Goal: Check status: Check status

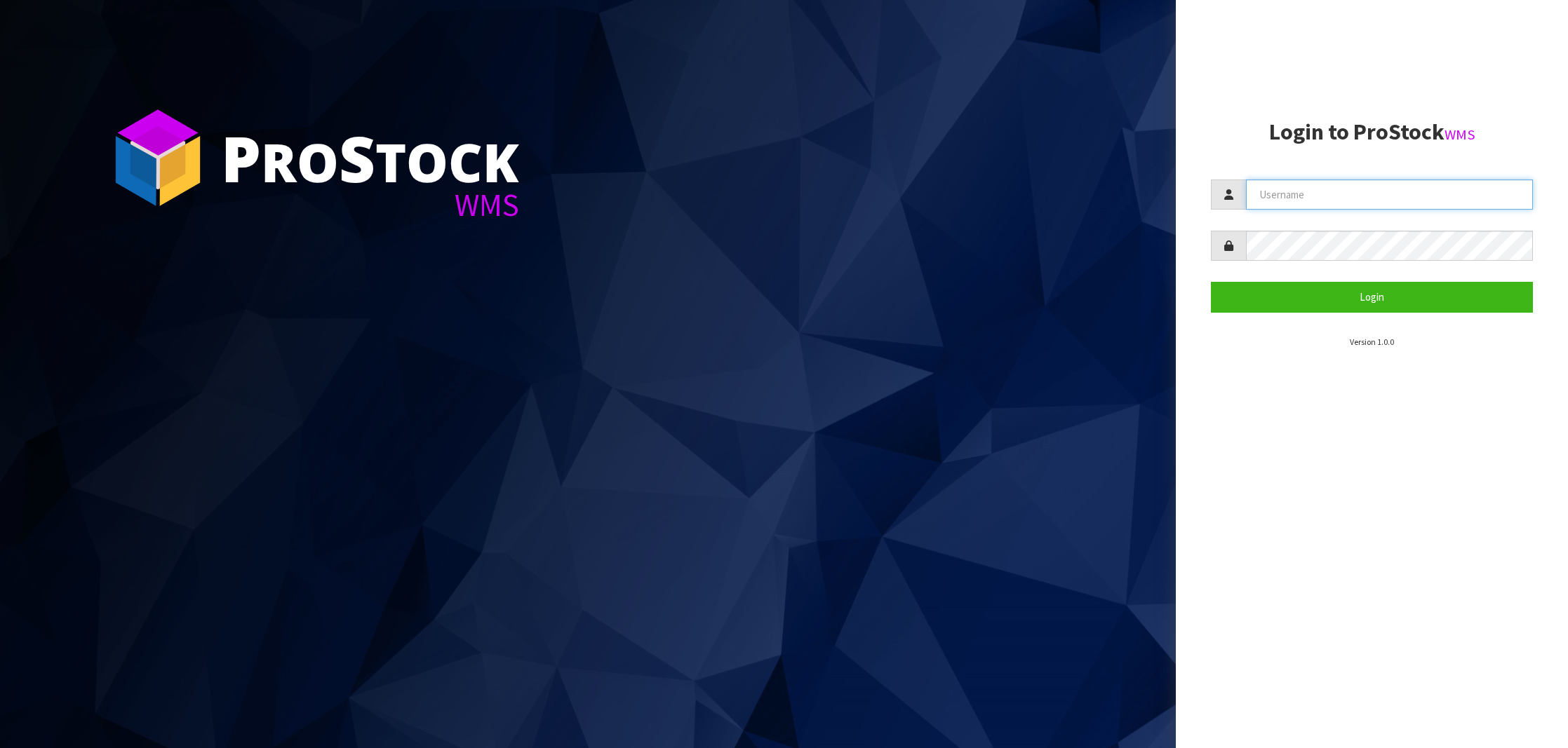
type input "NEROTAPWARE"
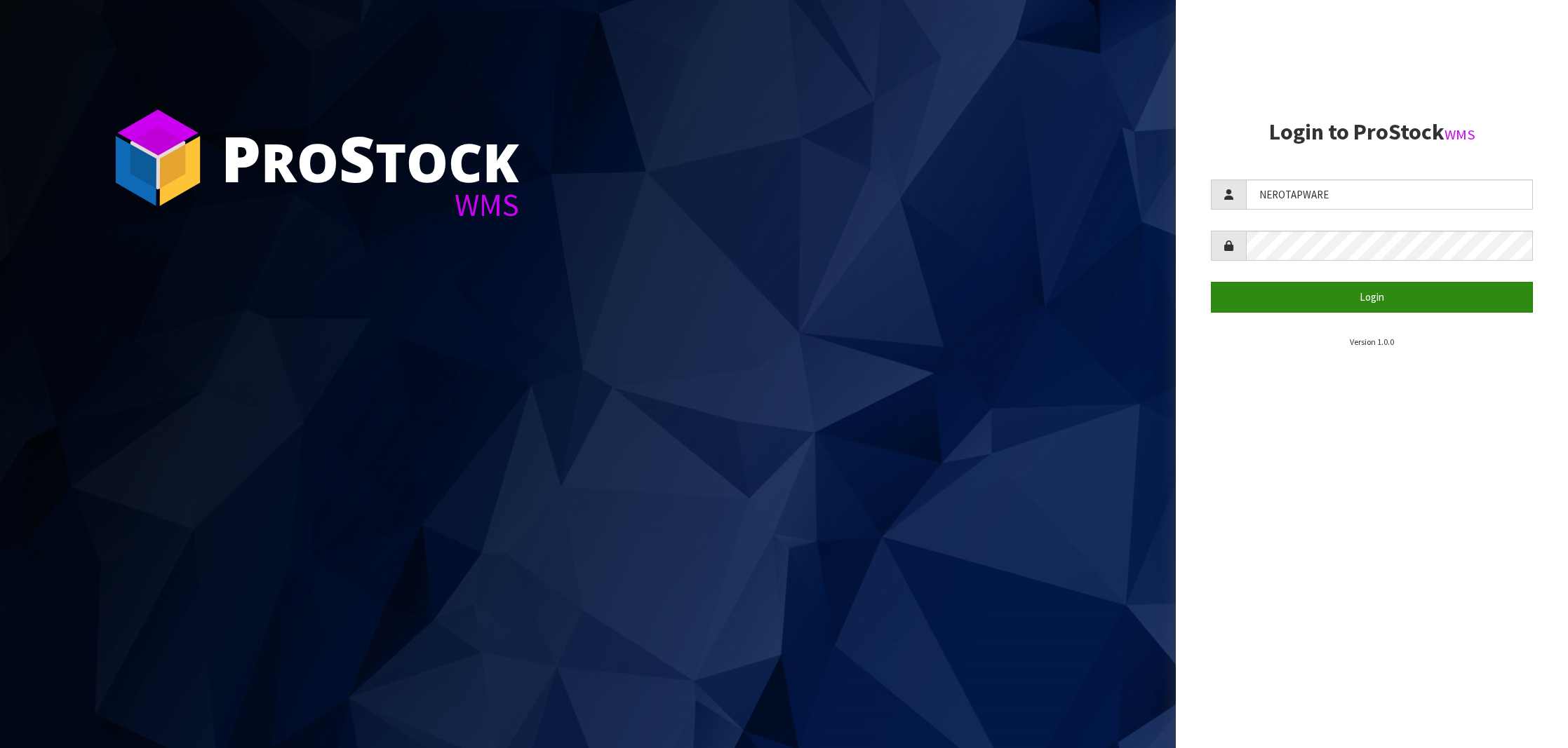
click at [1320, 282] on button "Login" at bounding box center [1372, 297] width 322 height 30
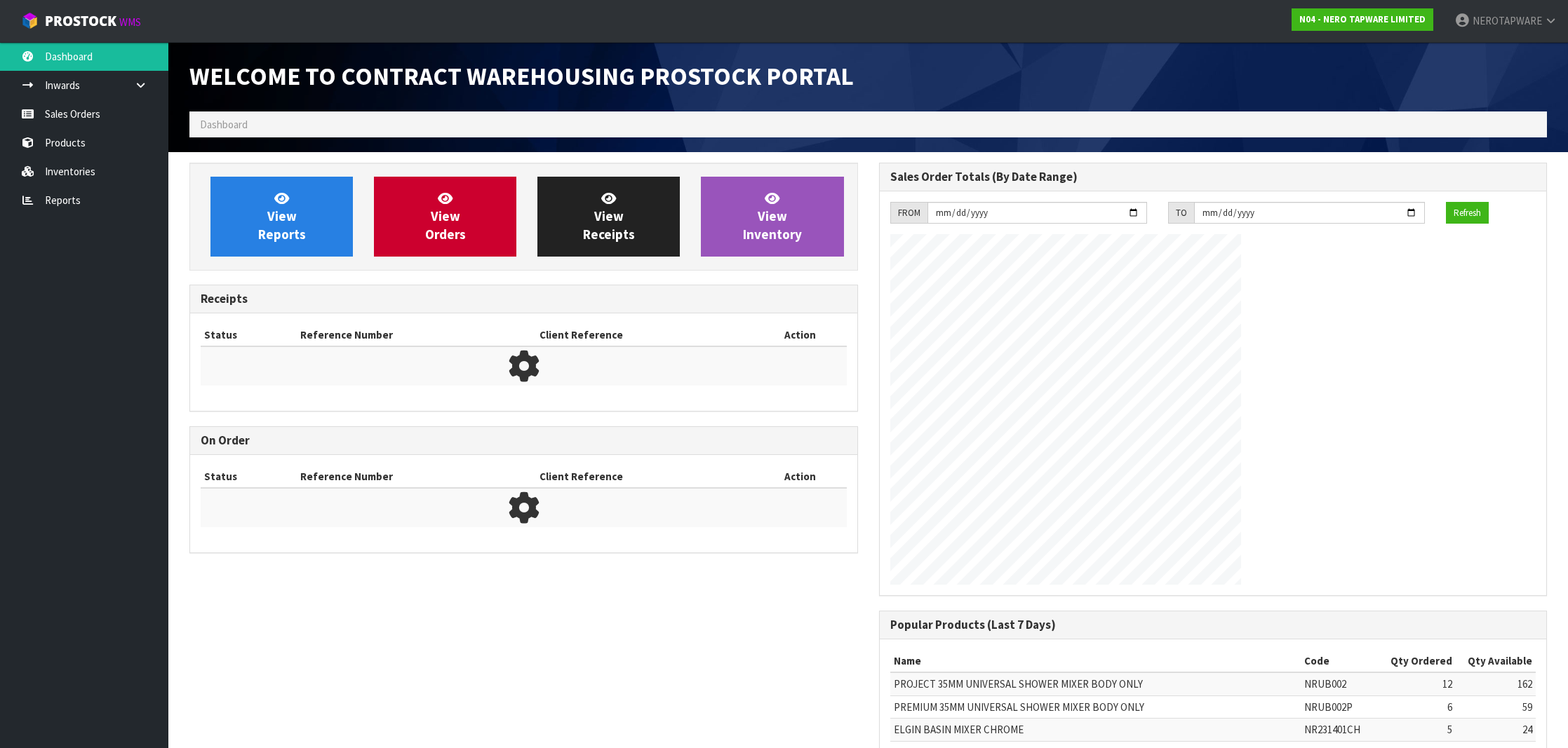
scroll to position [774, 689]
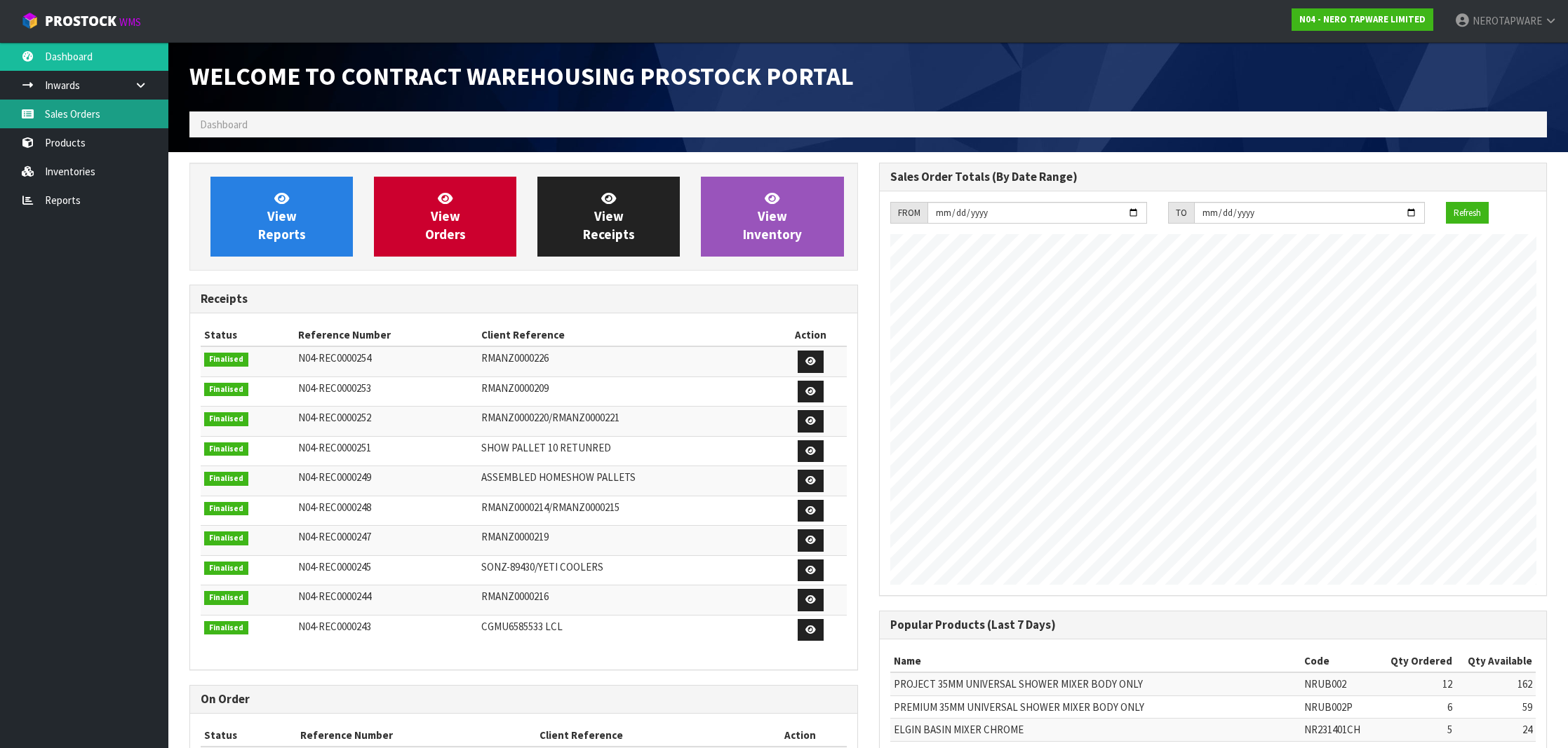
click at [73, 111] on link "Sales Orders" at bounding box center [84, 114] width 168 height 29
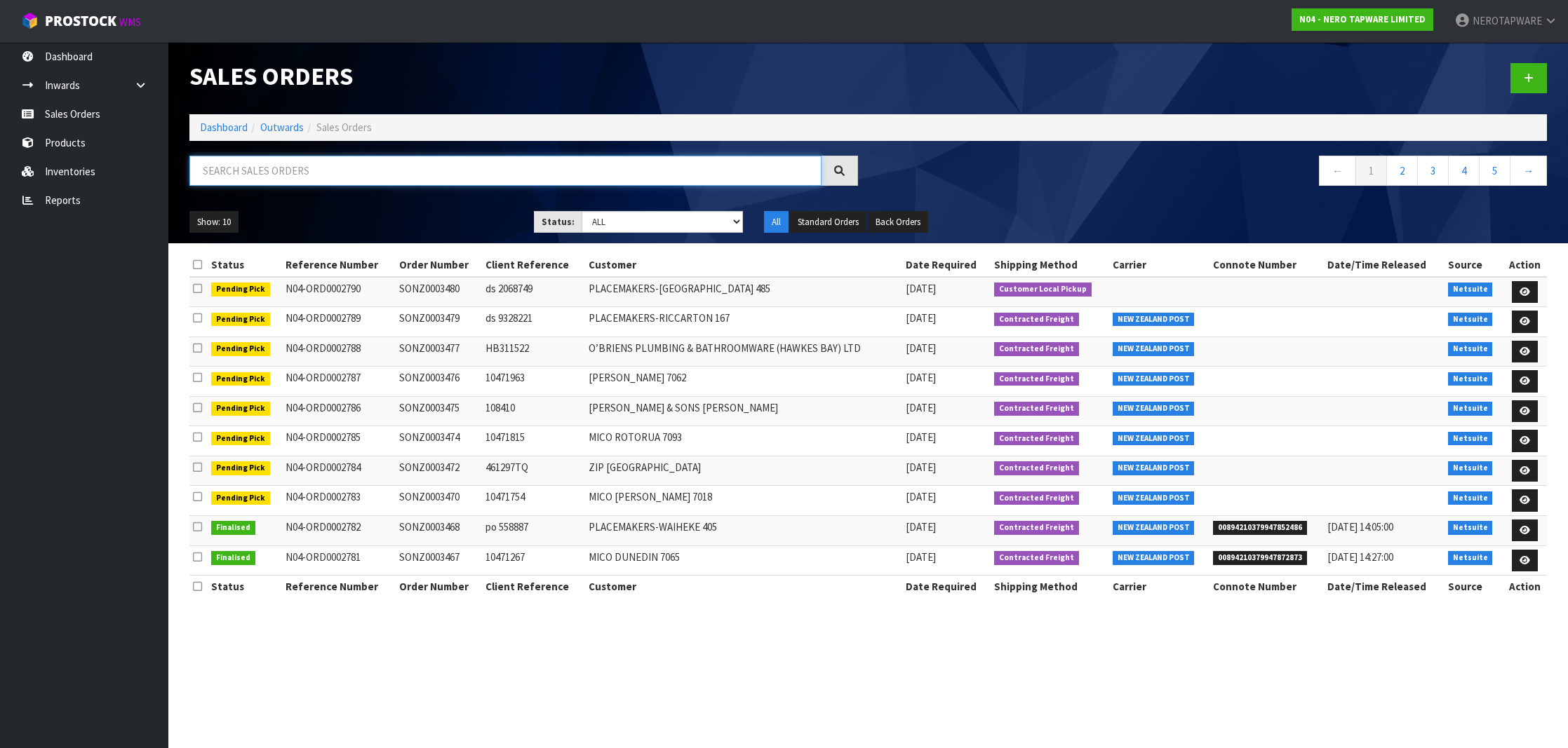
click at [293, 167] on input "text" at bounding box center [505, 171] width 632 height 30
paste input "10469761"
type input "10469761"
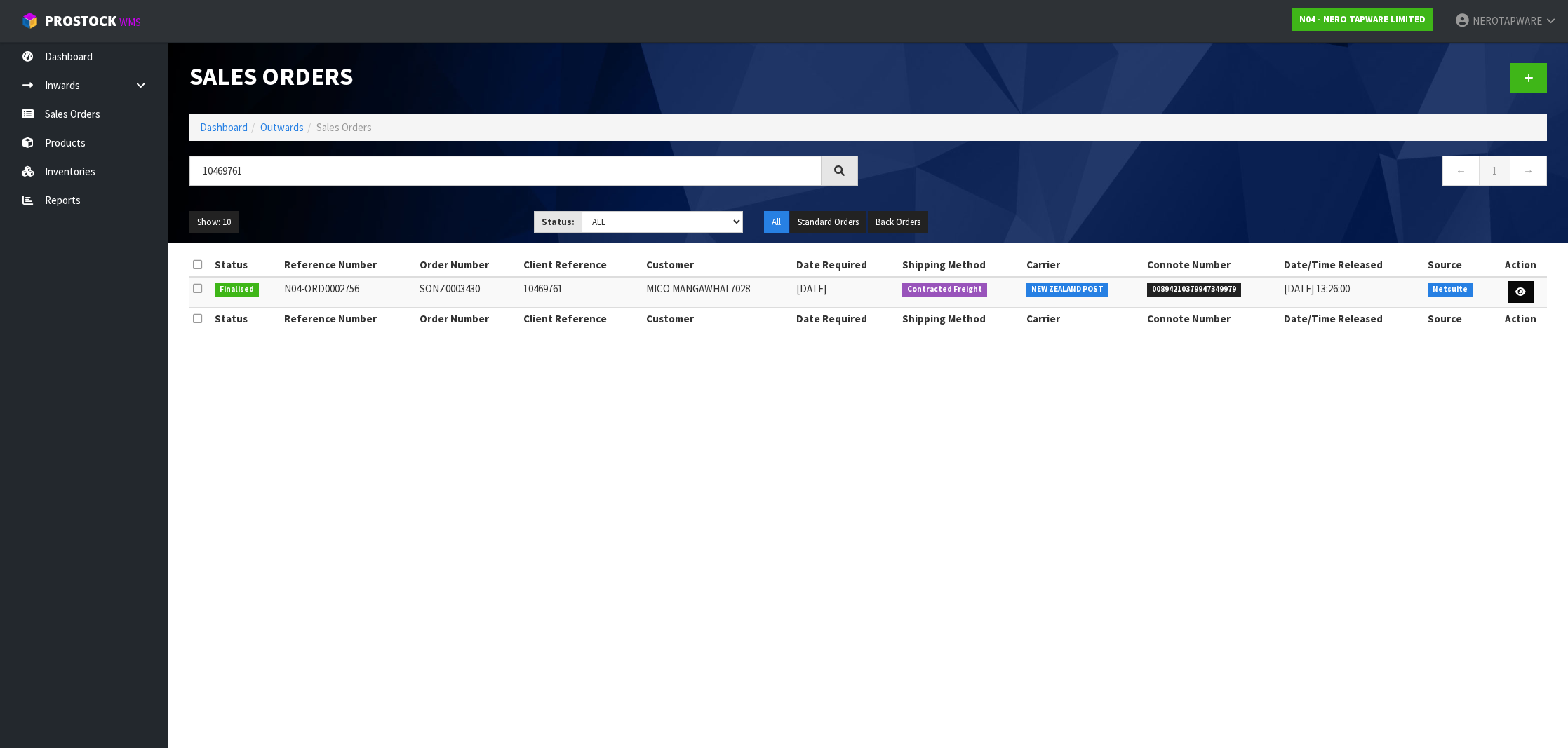
click at [1523, 288] on icon at bounding box center [1520, 293] width 10 height 10
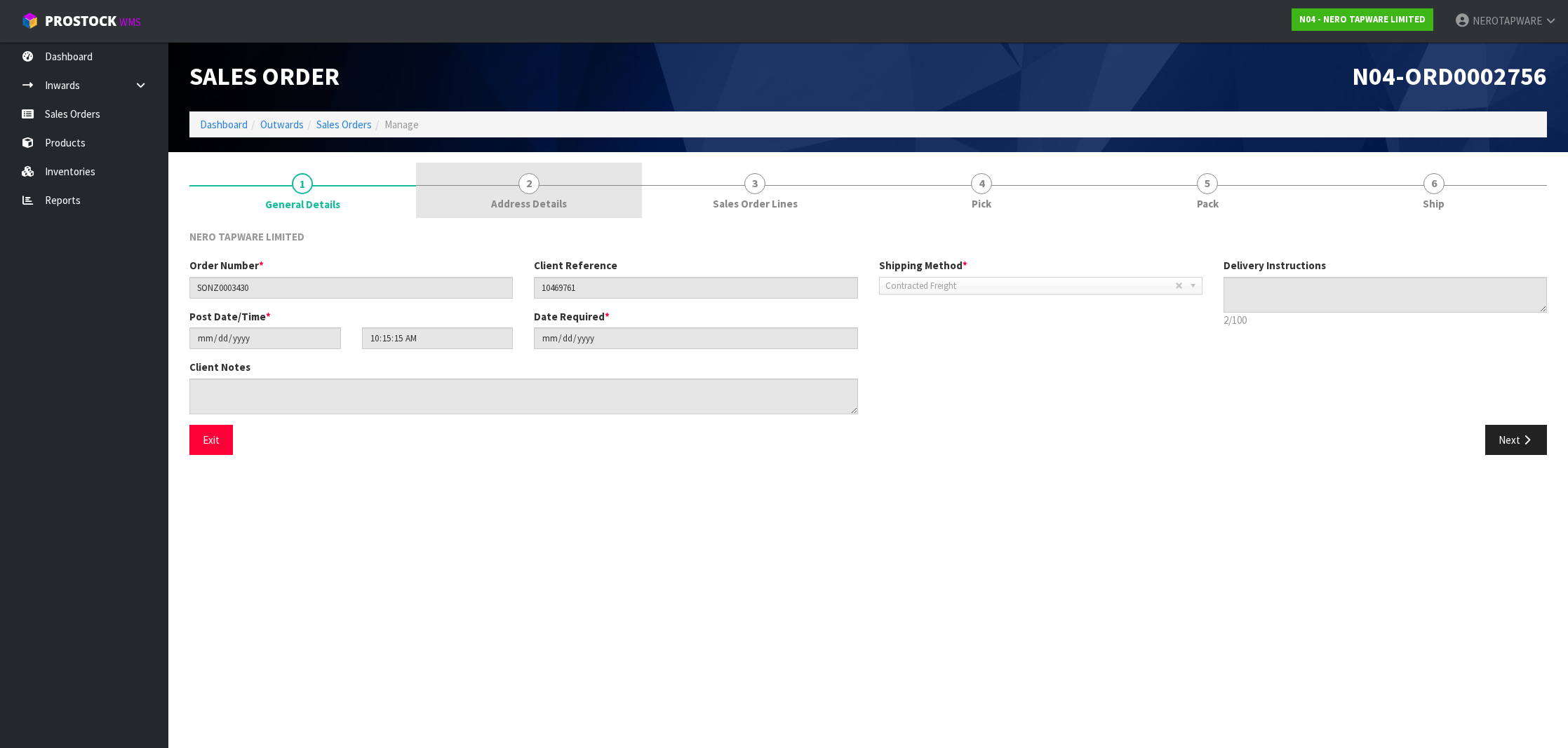
click at [514, 190] on link "2 Address Details" at bounding box center [530, 190] width 226 height 55
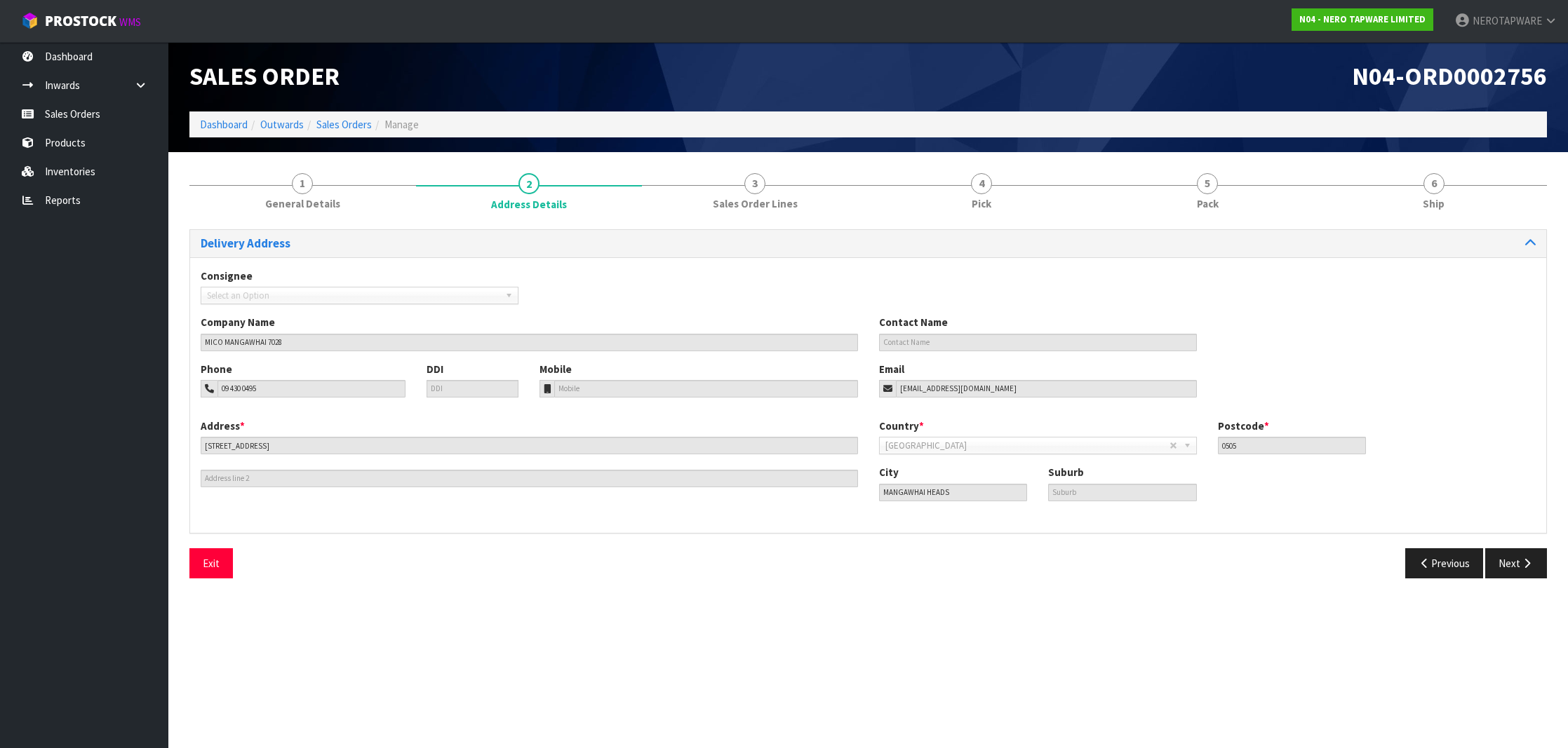
click at [387, 518] on div "Address * [STREET_ADDRESS] Country * [GEOGRAPHIC_DATA] [GEOGRAPHIC_DATA] [GEOGR…" at bounding box center [868, 470] width 1356 height 104
